Goal: Task Accomplishment & Management: Manage account settings

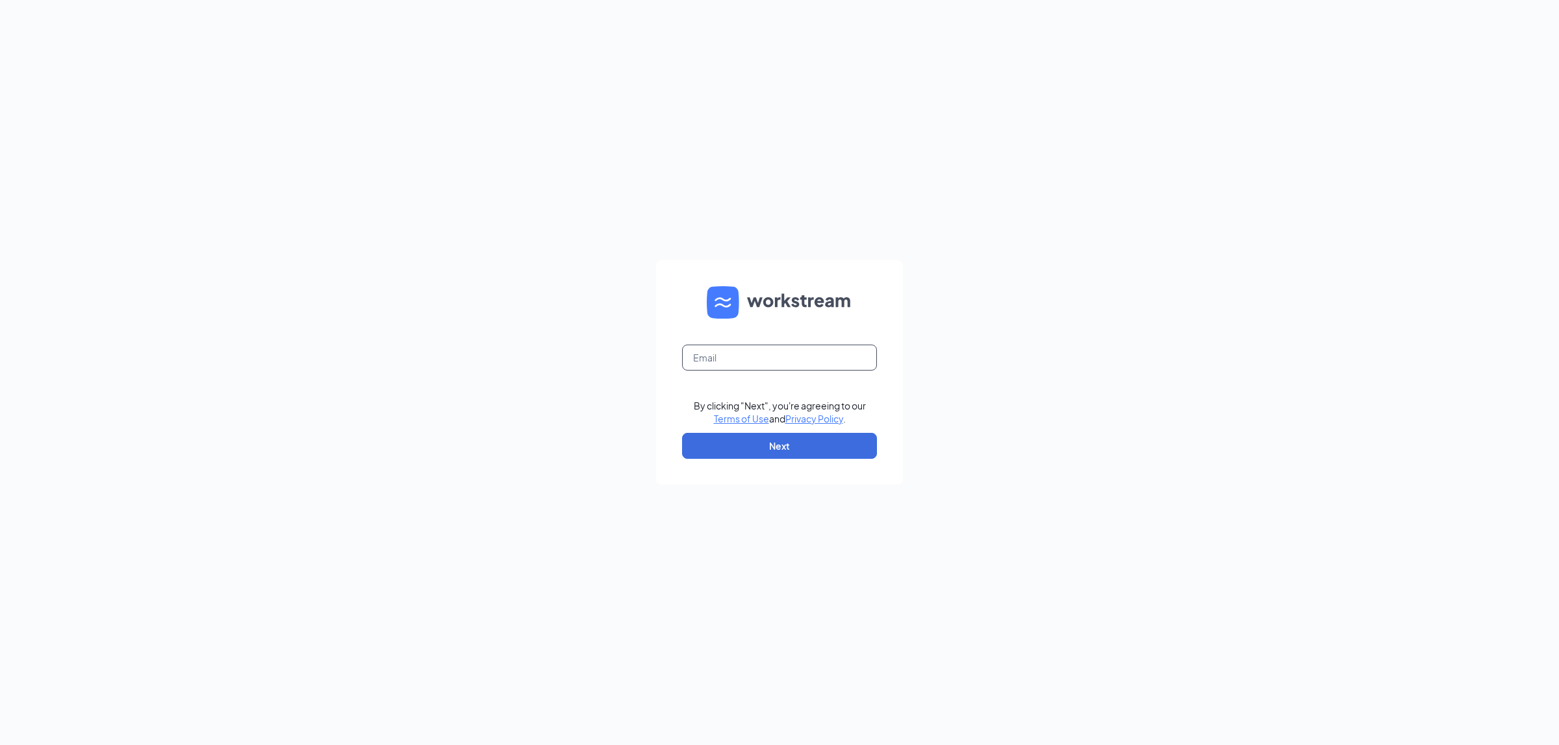
click at [801, 362] on input "text" at bounding box center [779, 358] width 195 height 26
type input "psp0184@petsupplymarket.com"
click at [788, 440] on button "Next" at bounding box center [779, 446] width 195 height 26
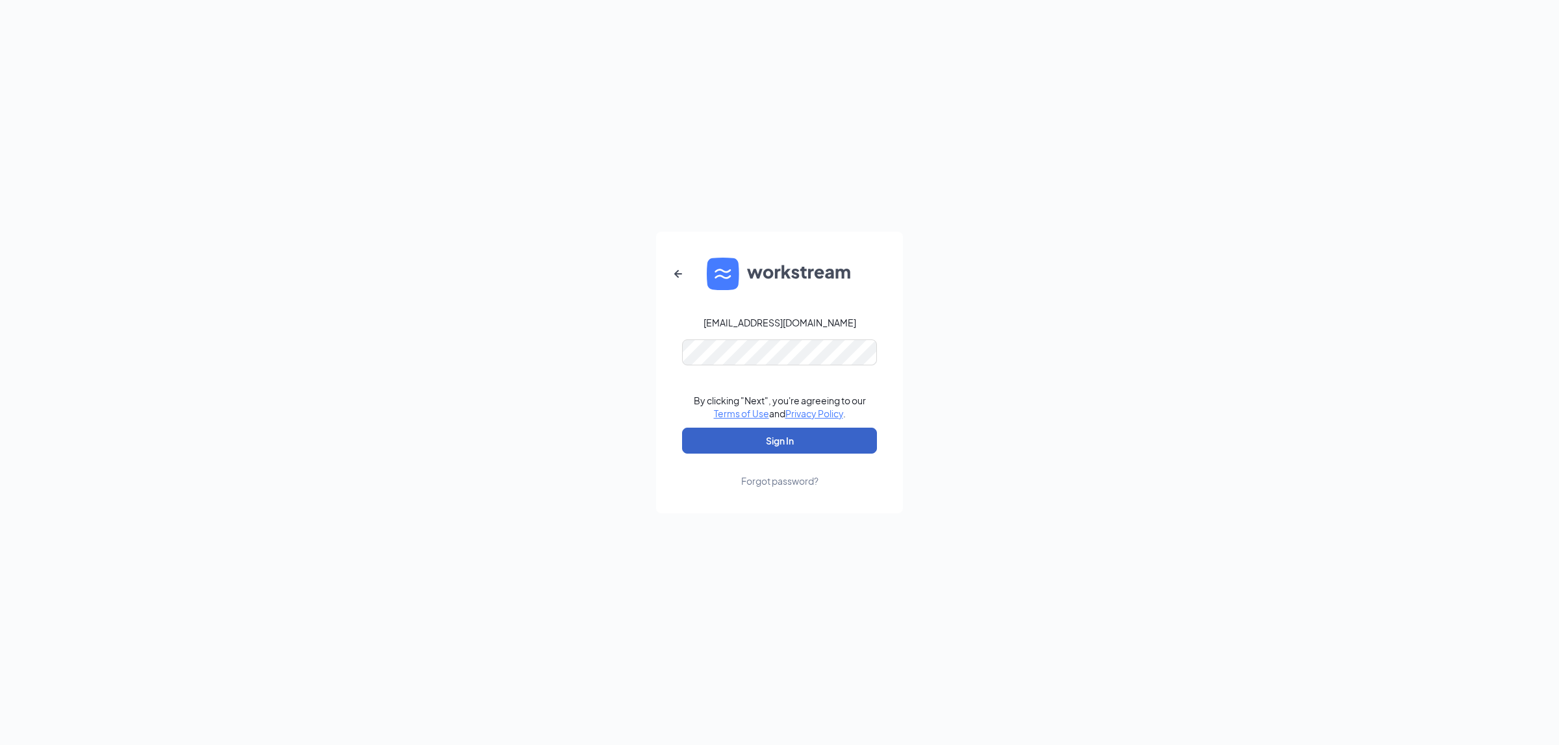
click at [812, 442] on button "Sign In" at bounding box center [779, 441] width 195 height 26
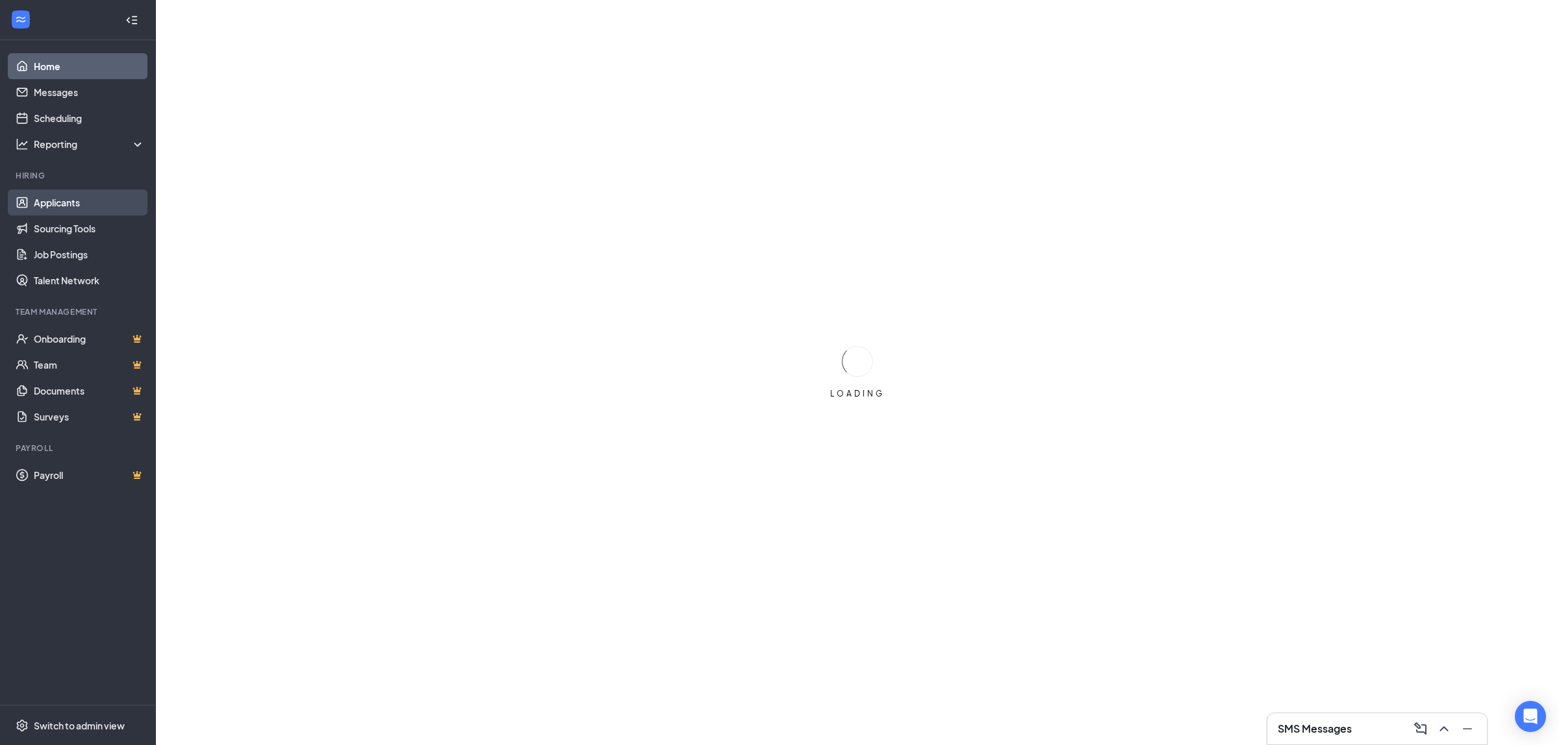
click at [75, 197] on link "Applicants" at bounding box center [89, 203] width 111 height 26
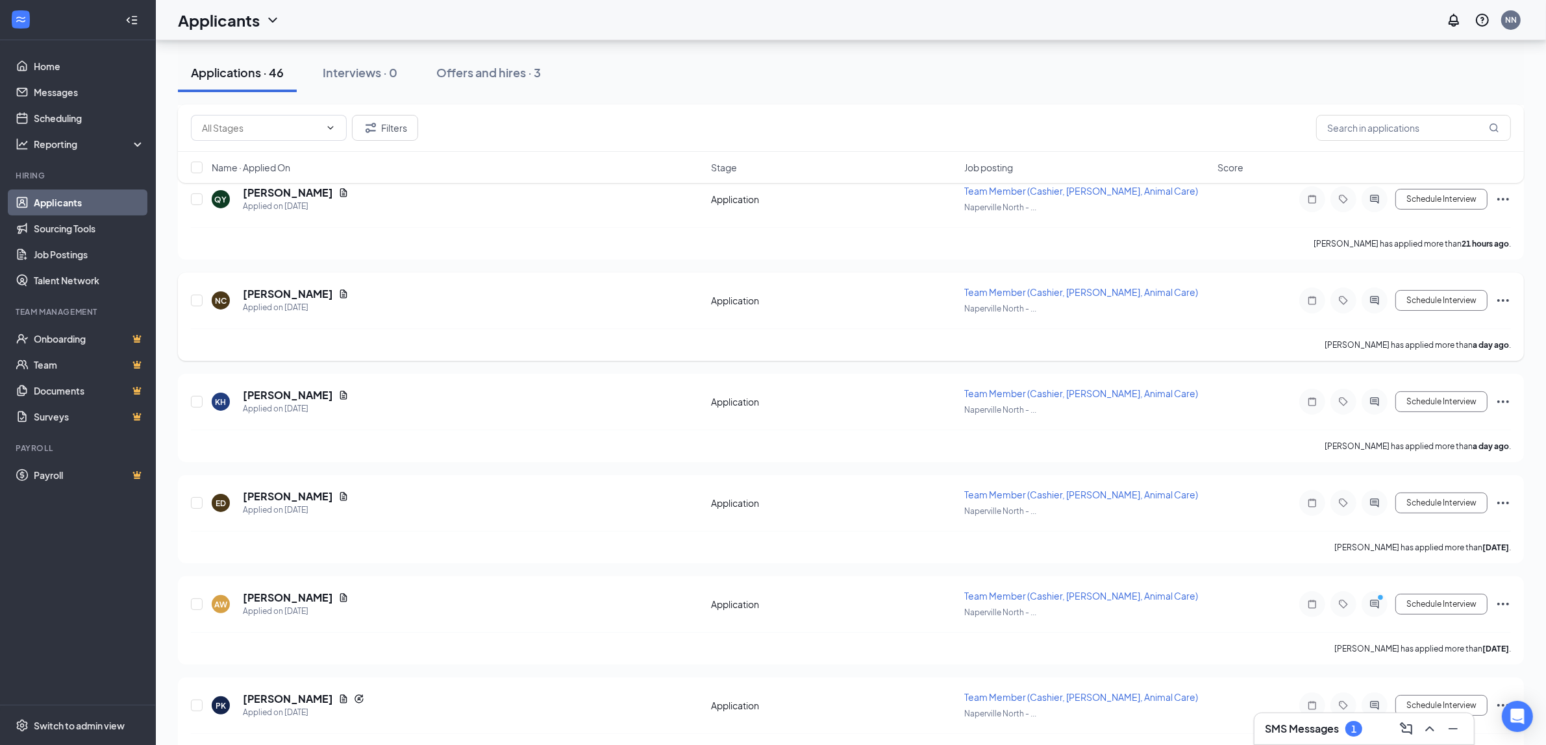
scroll to position [325, 0]
